Goal: Check status: Check status

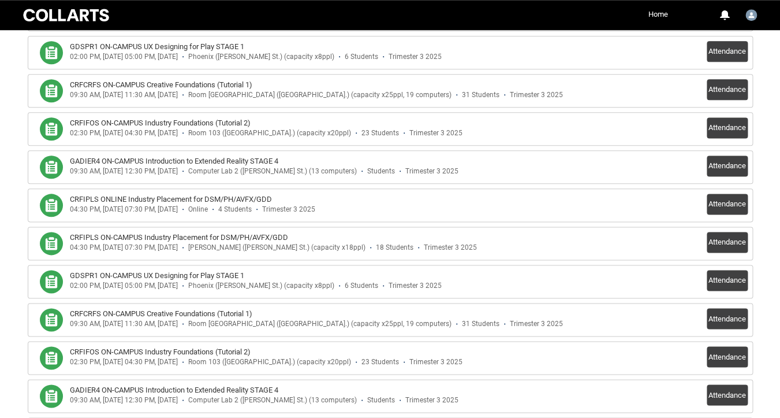
scroll to position [483, 0]
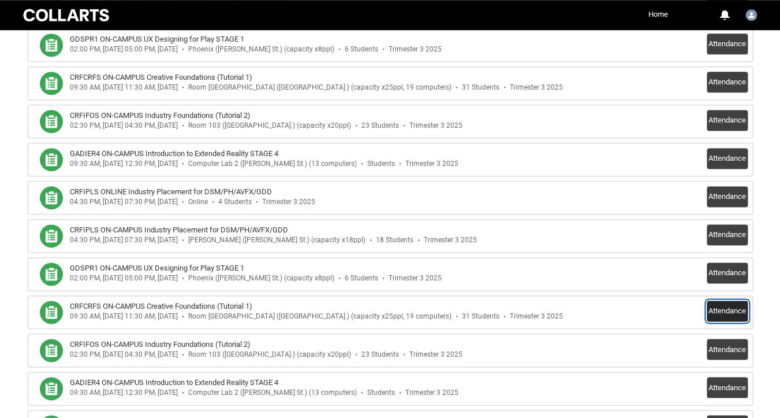
click at [728, 310] on button "Attendance" at bounding box center [727, 310] width 41 height 21
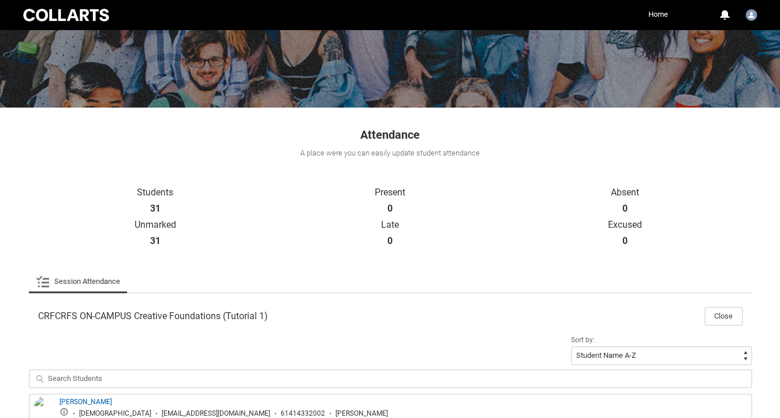
scroll to position [114, 0]
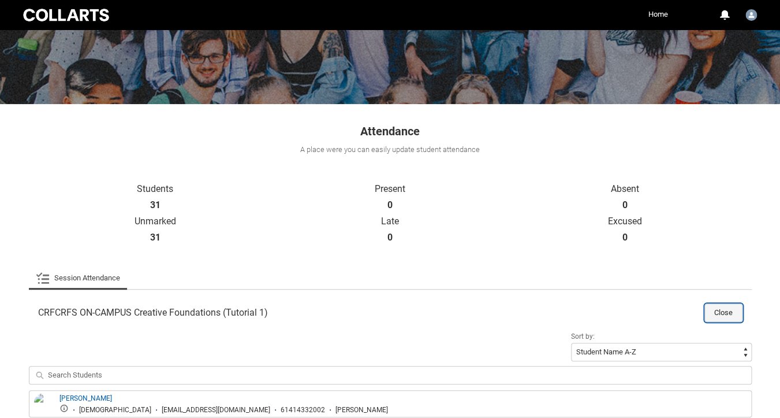
click at [719, 312] on button "Close" at bounding box center [724, 312] width 38 height 18
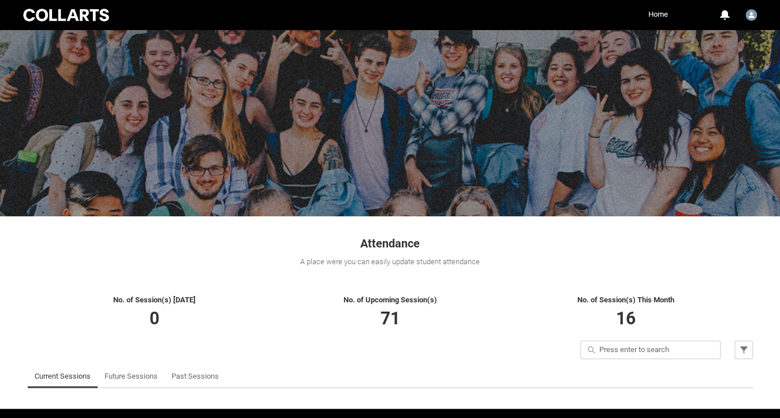
scroll to position [38, 0]
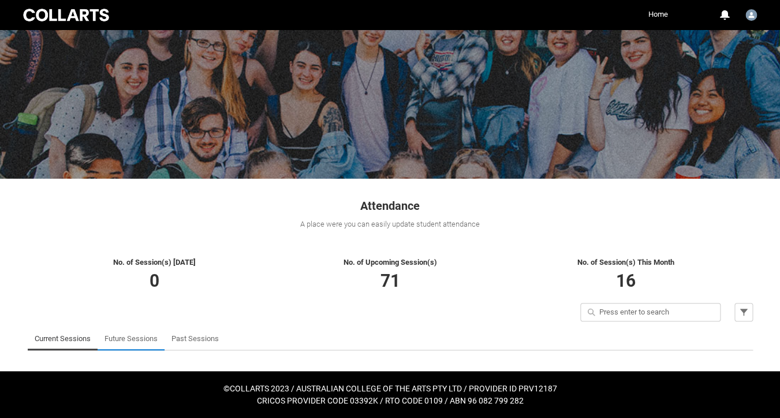
click at [115, 338] on link "Future Sessions" at bounding box center [131, 338] width 53 height 23
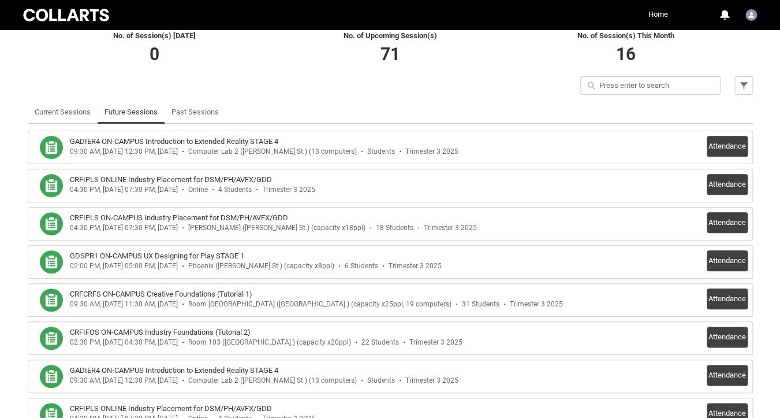
scroll to position [265, 0]
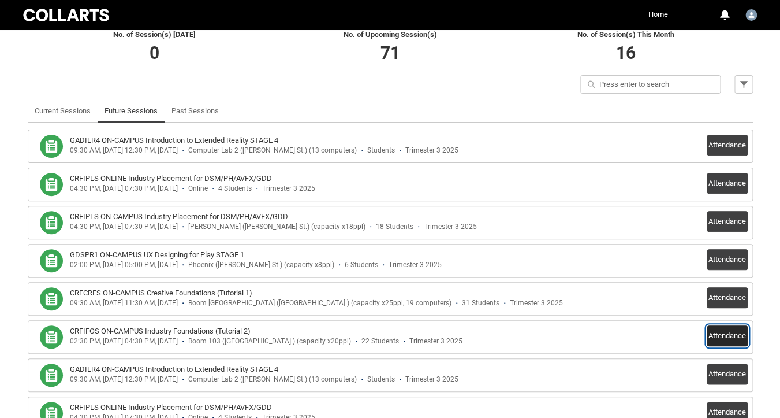
click at [713, 334] on button "Attendance" at bounding box center [727, 335] width 41 height 21
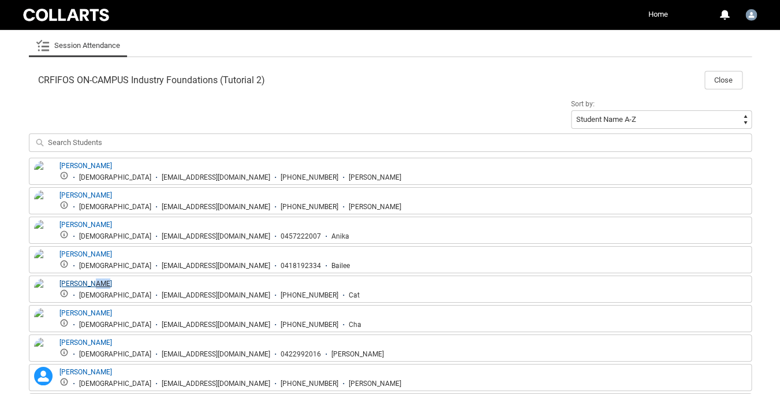
scroll to position [381, 0]
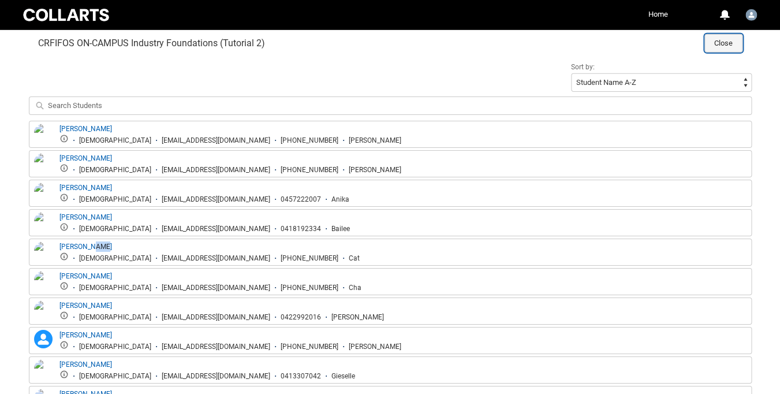
click at [724, 44] on button "Close" at bounding box center [724, 43] width 38 height 18
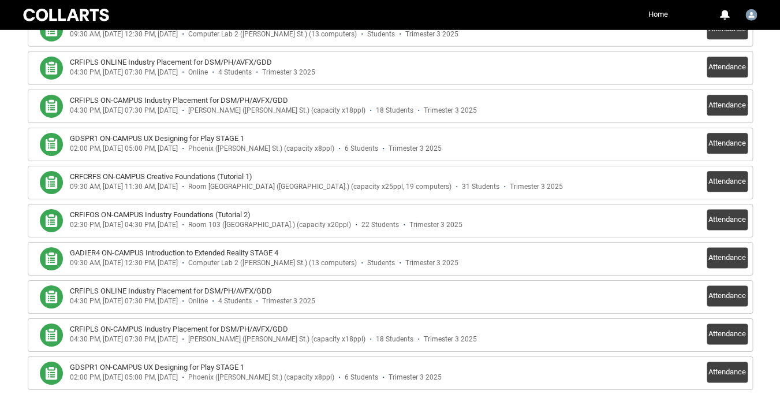
scroll to position [390, 0]
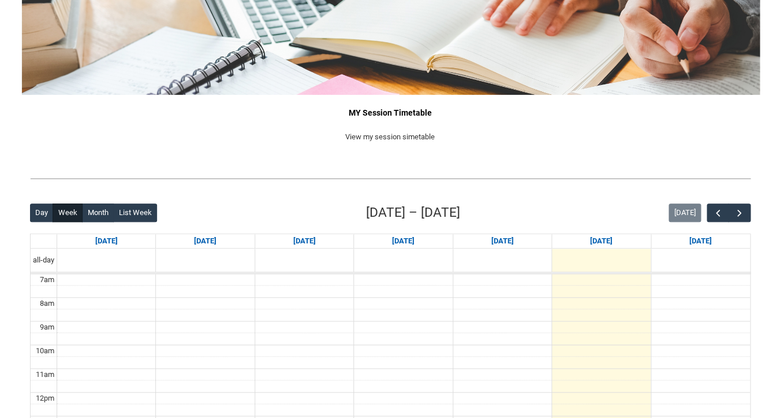
scroll to position [124, 0]
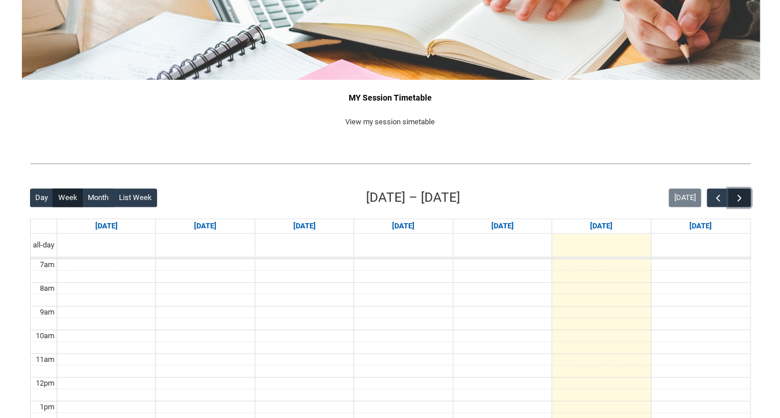
click at [733, 202] on button "button" at bounding box center [739, 197] width 22 height 19
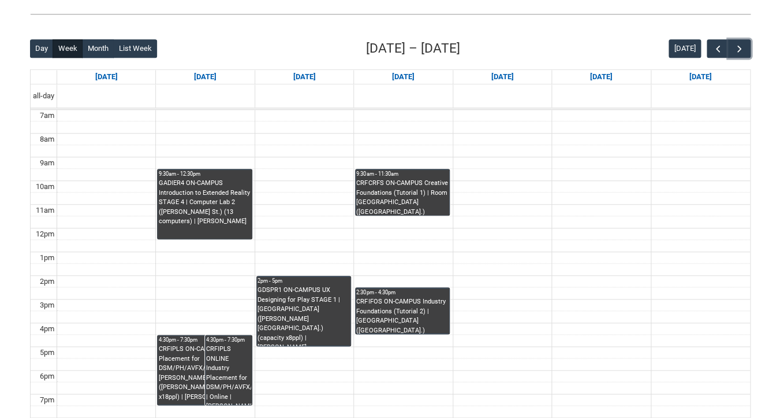
scroll to position [283, 0]
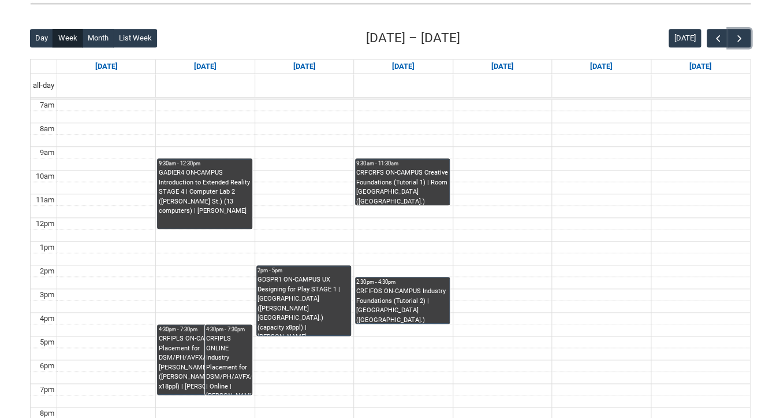
click at [409, 292] on div "CRFIFOS ON-CAMPUS Industry Foundations (Tutorial 2) | Room 103 (Wellington St.)…" at bounding box center [402, 304] width 92 height 36
